Goal: Transaction & Acquisition: Purchase product/service

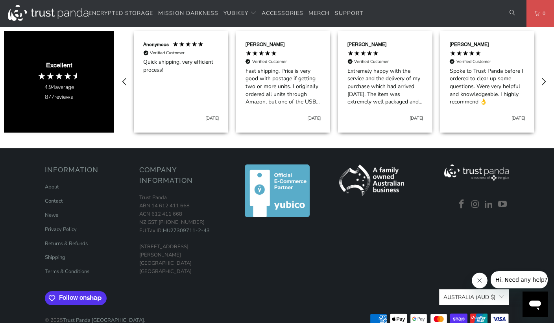
scroll to position [401, 0]
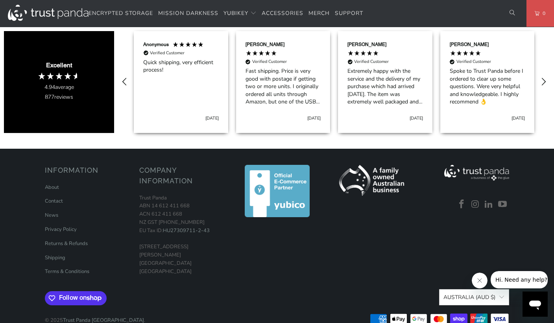
click at [360, 166] on img at bounding box center [371, 180] width 65 height 31
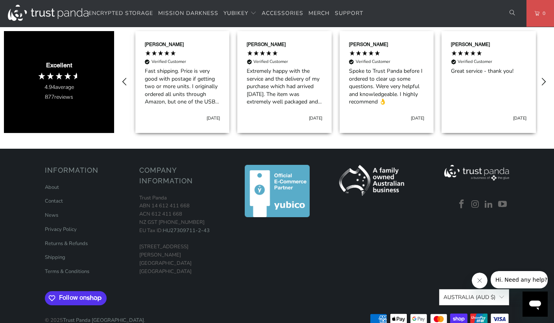
scroll to position [0, 102]
click at [375, 167] on img at bounding box center [371, 180] width 65 height 31
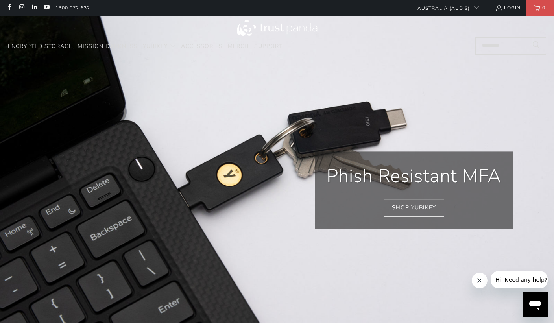
scroll to position [0, 204]
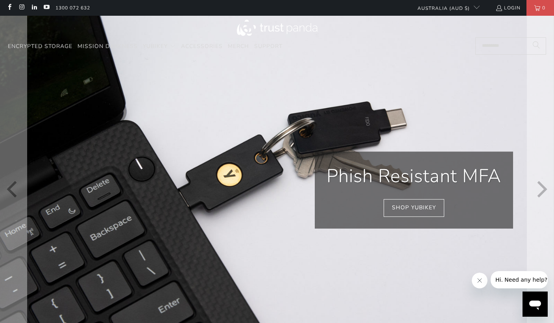
click at [402, 181] on p "Phish Resistant MFA" at bounding box center [414, 176] width 175 height 26
click at [406, 212] on link "Shop YubiKey" at bounding box center [414, 208] width 61 height 18
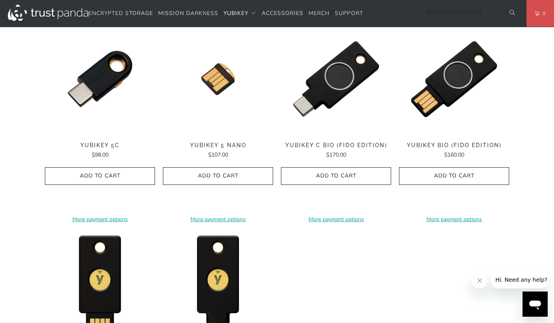
scroll to position [618, 0]
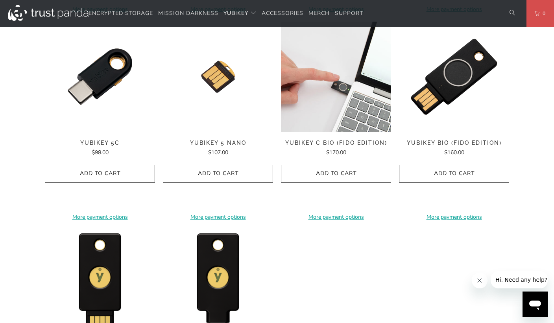
click at [325, 98] on img at bounding box center [336, 77] width 110 height 110
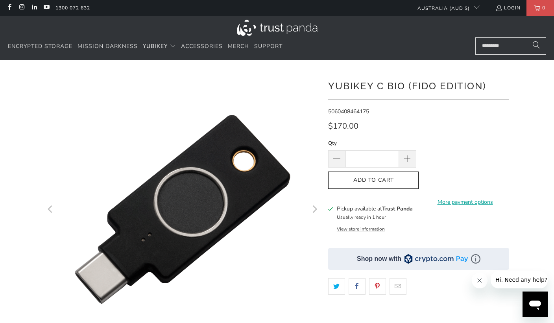
click at [312, 210] on icon "Next" at bounding box center [313, 208] width 7 height 165
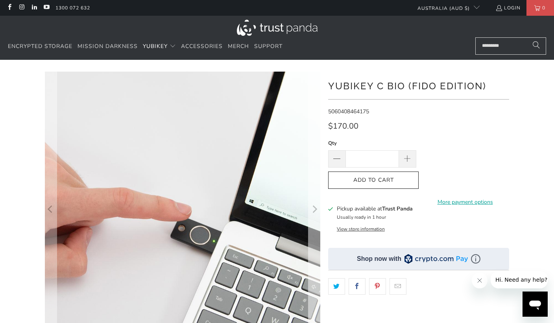
click at [313, 210] on icon "Next" at bounding box center [313, 208] width 7 height 165
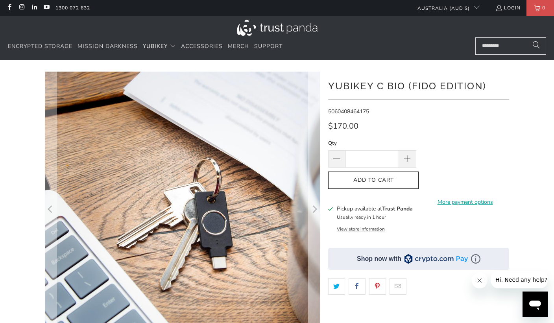
click at [313, 210] on icon "Next" at bounding box center [313, 208] width 7 height 165
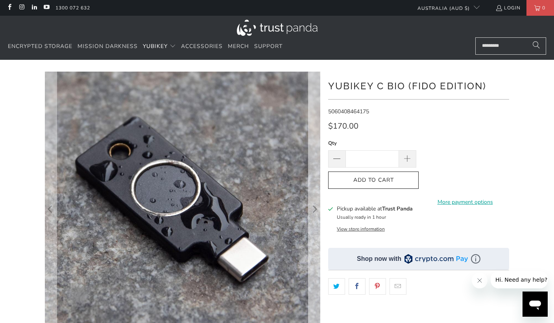
click at [313, 210] on icon "Next" at bounding box center [313, 208] width 7 height 165
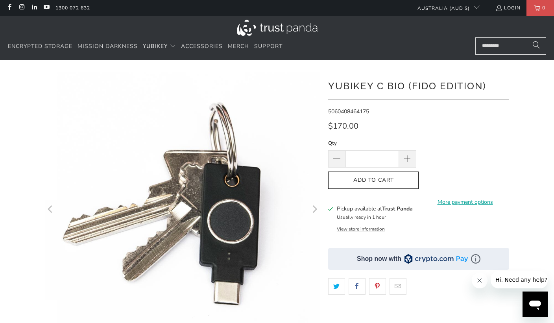
click at [313, 210] on icon "Next" at bounding box center [313, 208] width 7 height 165
